Goal: Transaction & Acquisition: Purchase product/service

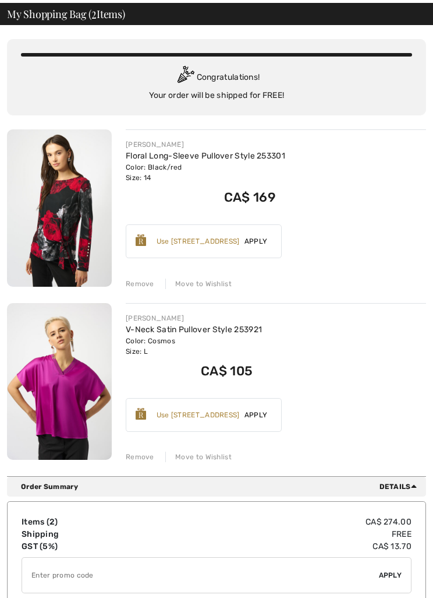
scroll to position [50, 0]
click at [42, 574] on input "TEXT" at bounding box center [200, 574] width 357 height 35
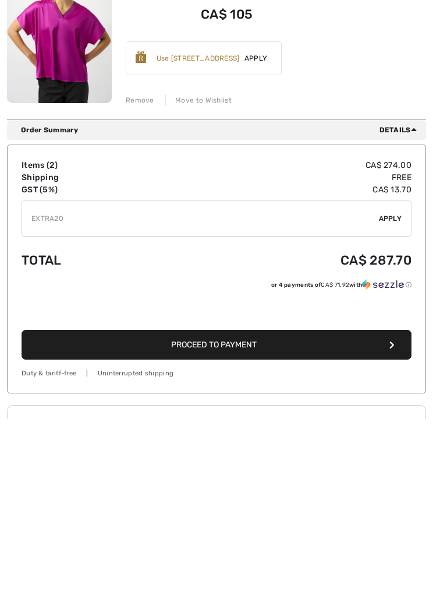
type input "EXTRA20"
click at [387, 379] on div "✔ Apply Remove" at bounding box center [217, 397] width 390 height 36
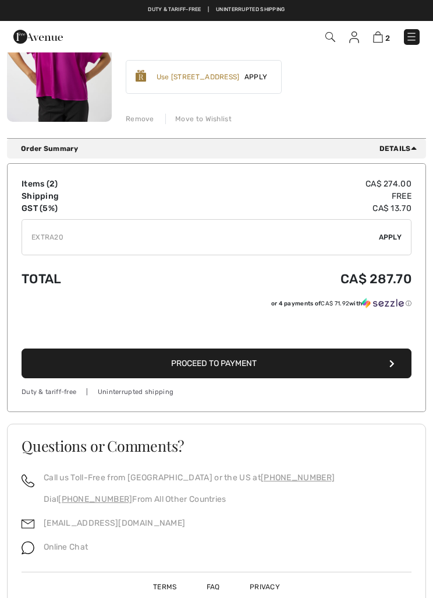
click at [316, 234] on input "TEXT" at bounding box center [200, 237] width 357 height 35
click at [388, 240] on span "Apply" at bounding box center [390, 237] width 23 height 10
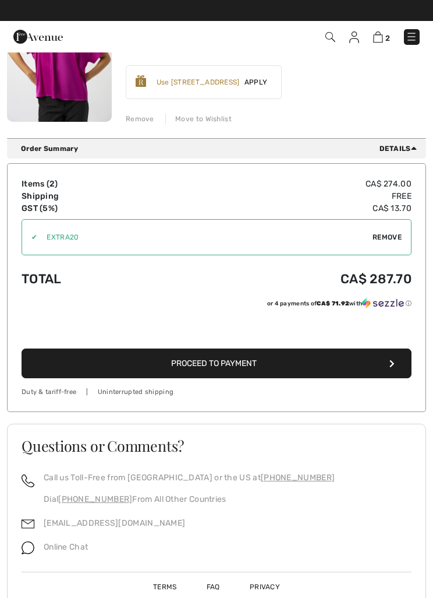
click at [287, 362] on button "Proceed to Payment" at bounding box center [217, 363] width 390 height 30
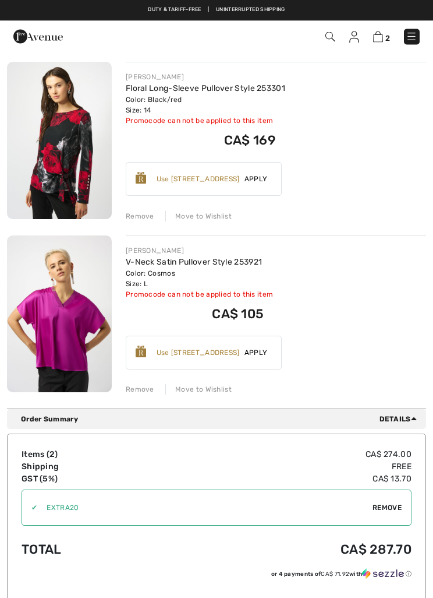
scroll to position [97, 0]
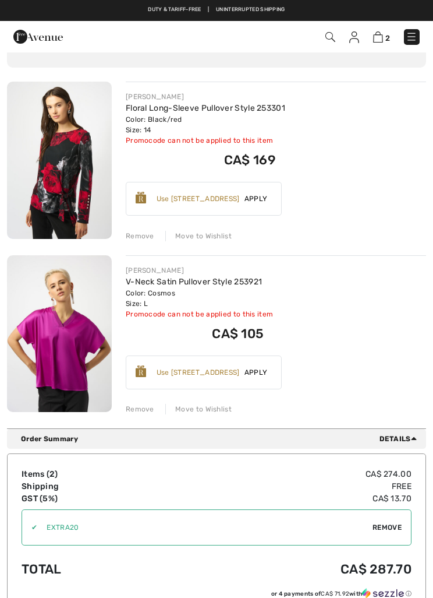
click at [377, 524] on span "Remove" at bounding box center [387, 527] width 29 height 10
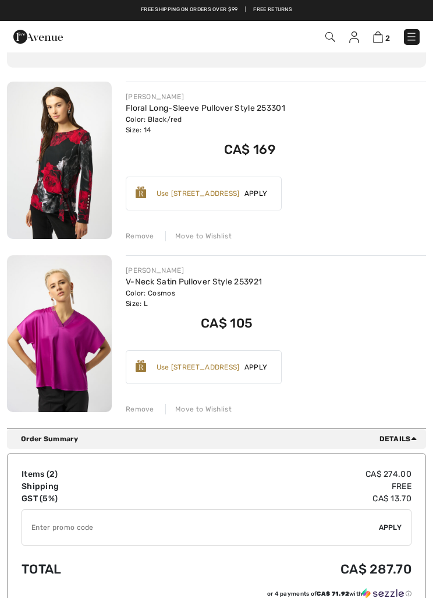
click at [37, 529] on input "TEXT" at bounding box center [200, 527] width 357 height 35
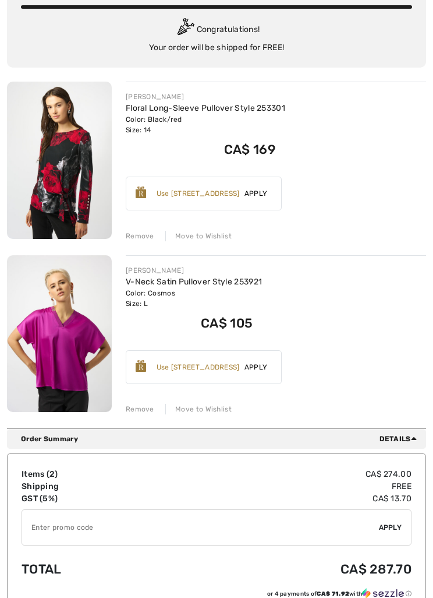
scroll to position [227, 0]
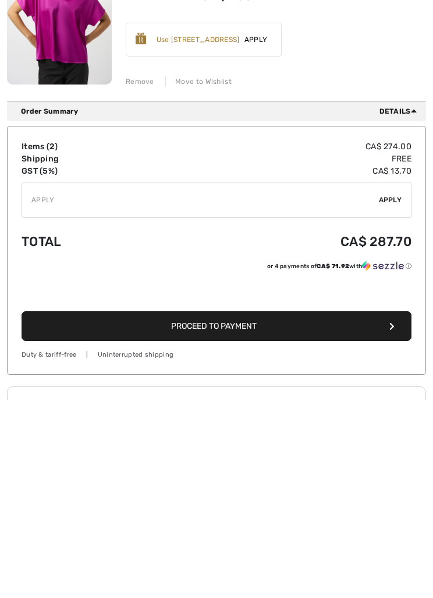
click at [302, 380] on input "TEXT" at bounding box center [200, 397] width 357 height 35
click at [184, 380] on input "TEXT" at bounding box center [200, 397] width 357 height 35
click at [378, 380] on input "TEXT" at bounding box center [200, 397] width 357 height 35
type input "APPLY"
click at [245, 232] on span "Apply" at bounding box center [256, 237] width 33 height 10
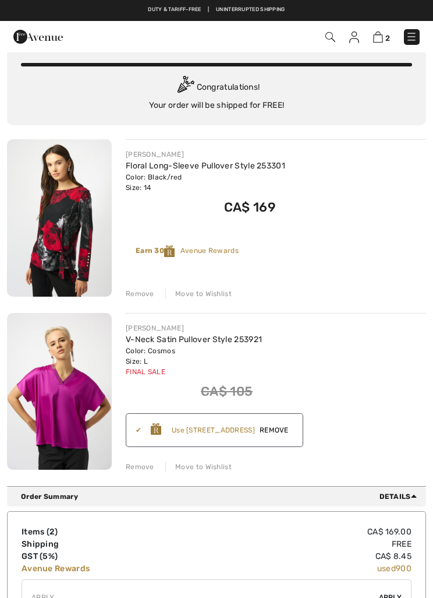
scroll to position [0, 0]
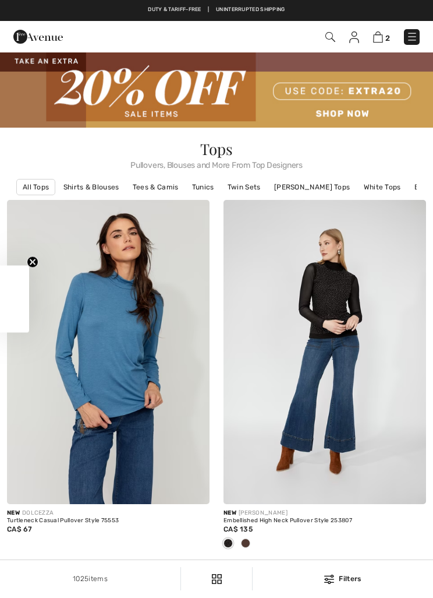
scroll to position [1269, 0]
